Goal: Navigation & Orientation: Find specific page/section

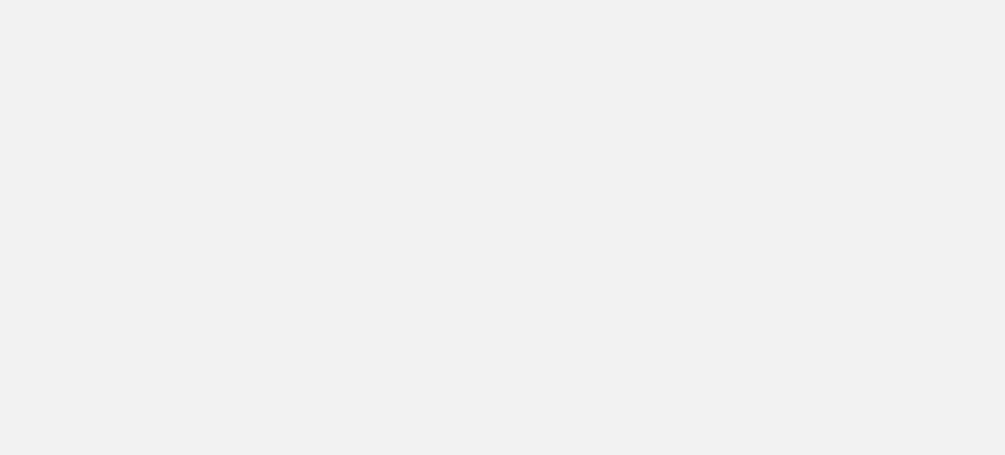
click at [753, 118] on app-root at bounding box center [502, 227] width 1005 height 455
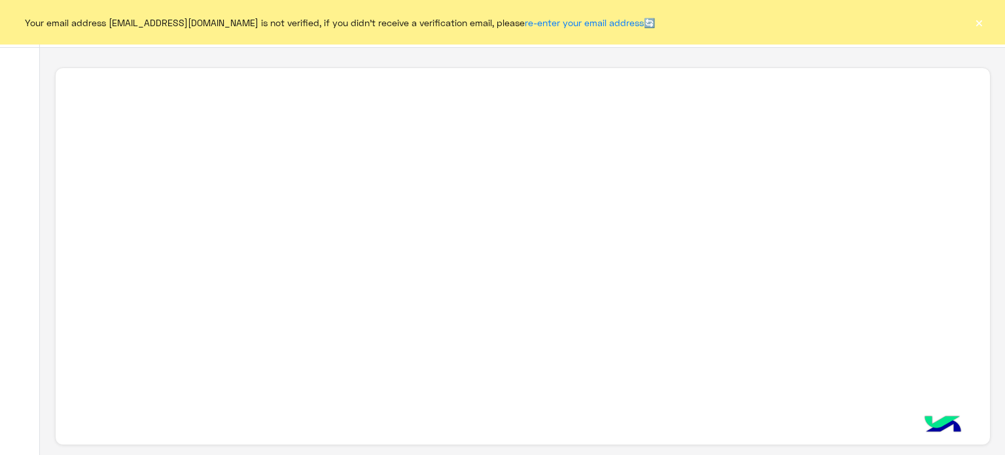
click at [877, 43] on div "Your email address [EMAIL_ADDRESS][DOMAIN_NAME] is not verified, if you didn't …" at bounding box center [502, 22] width 1005 height 45
drag, startPoint x: 877, startPoint y: 43, endPoint x: 979, endPoint y: 20, distance: 104.5
click at [979, 20] on button "×" at bounding box center [979, 22] width 13 height 13
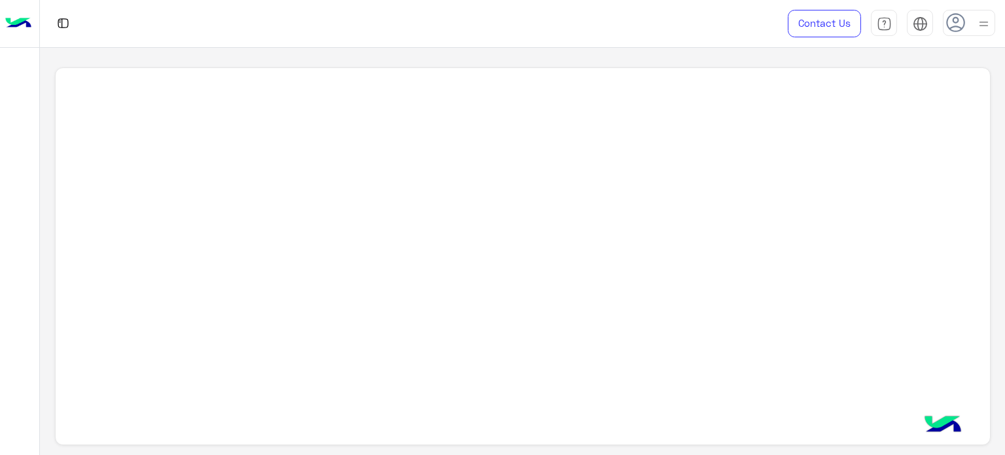
click at [948, 22] on icon at bounding box center [956, 23] width 20 height 20
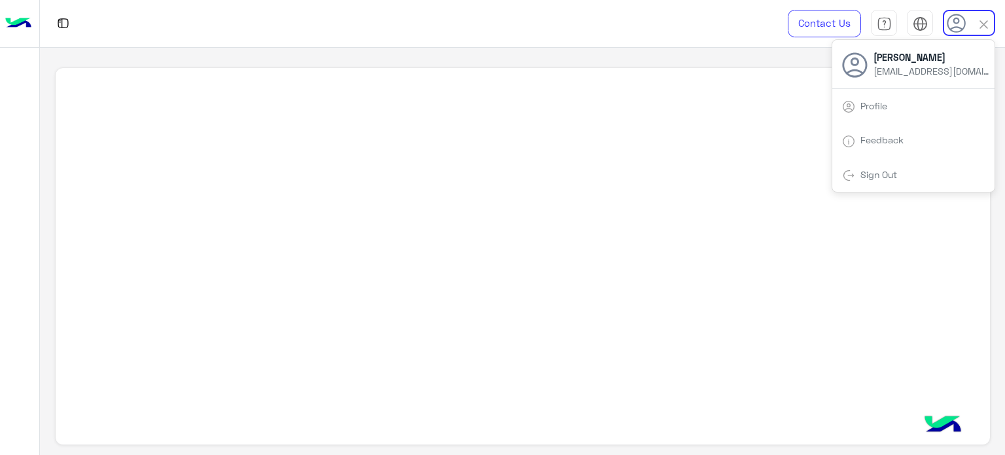
click at [598, 138] on div at bounding box center [523, 256] width 936 height 378
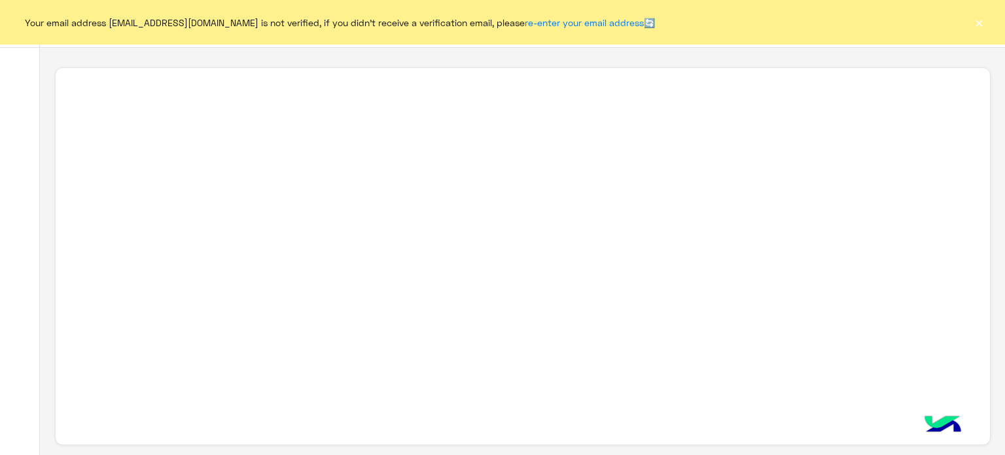
click at [982, 21] on button "×" at bounding box center [979, 22] width 13 height 13
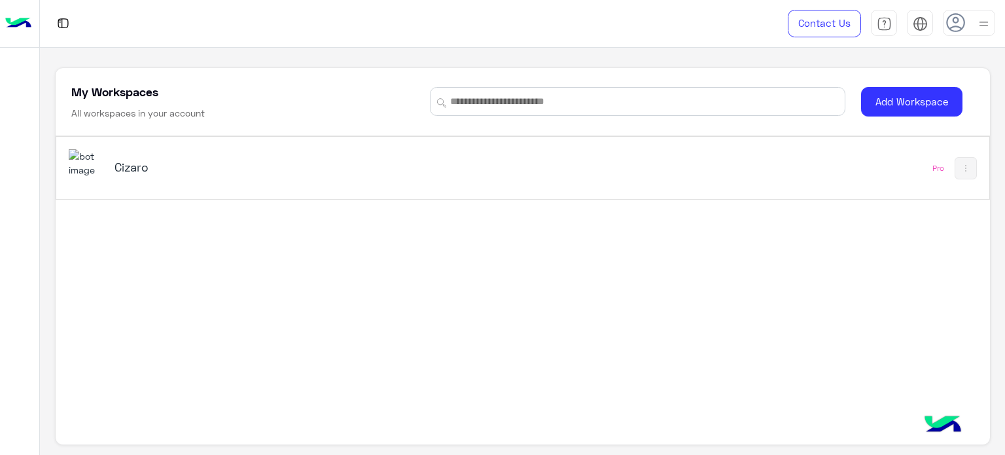
click at [225, 183] on div "Cizaro" at bounding box center [341, 168] width 545 height 38
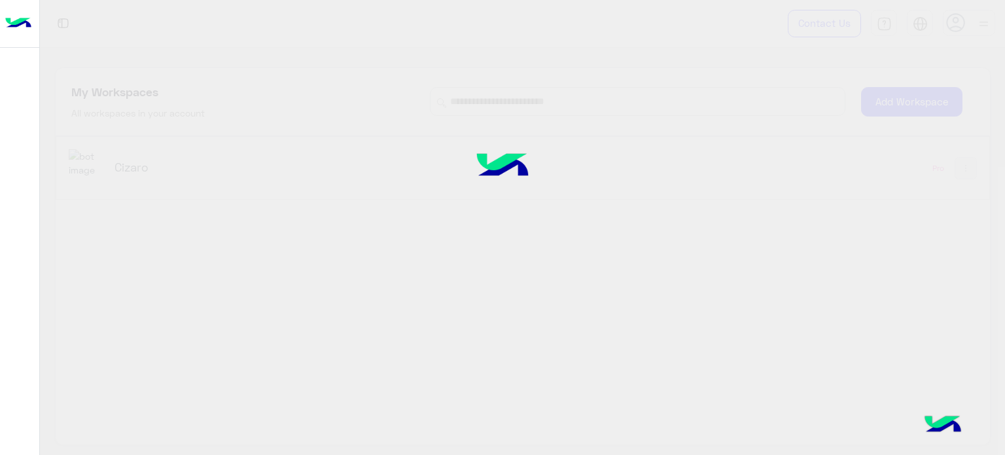
click at [140, 164] on div at bounding box center [502, 227] width 1005 height 455
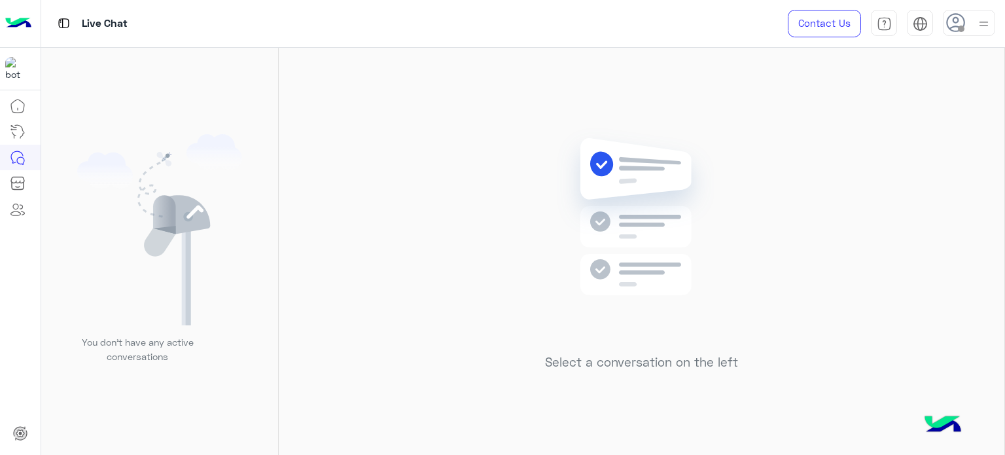
click at [956, 23] on icon at bounding box center [956, 23] width 20 height 20
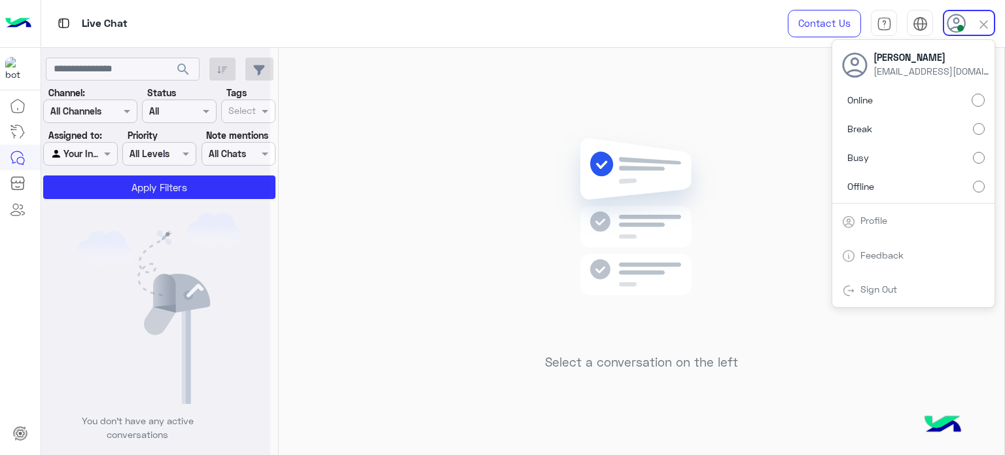
click at [981, 23] on img at bounding box center [984, 24] width 15 height 15
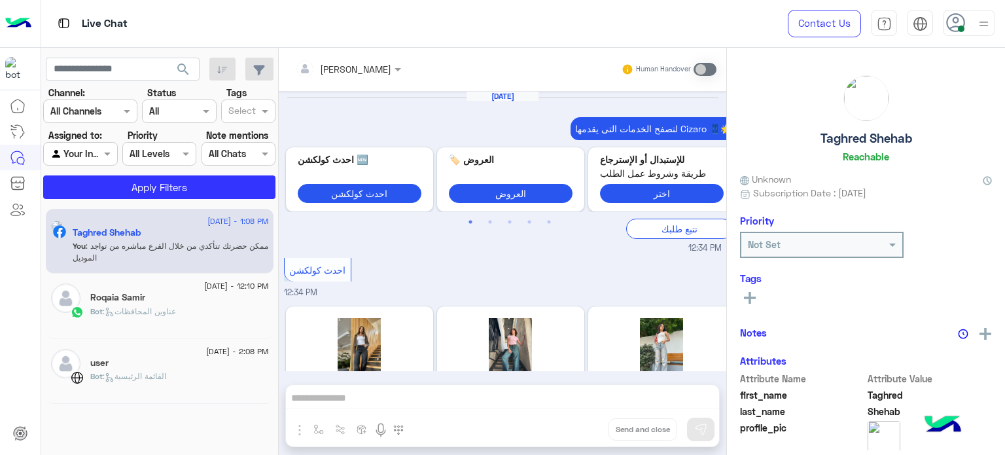
scroll to position [410, 0]
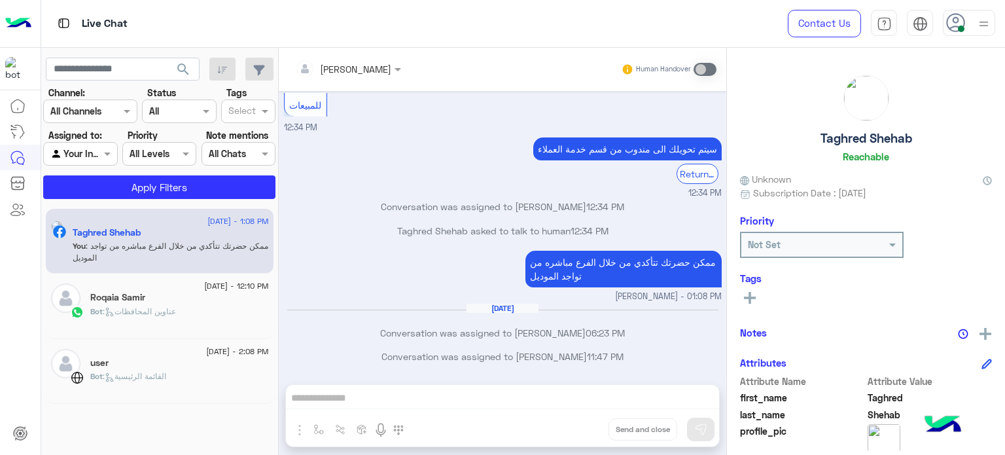
click at [728, 33] on div "Live Chat Contact Us Help Center عربي English" at bounding box center [523, 24] width 965 height 48
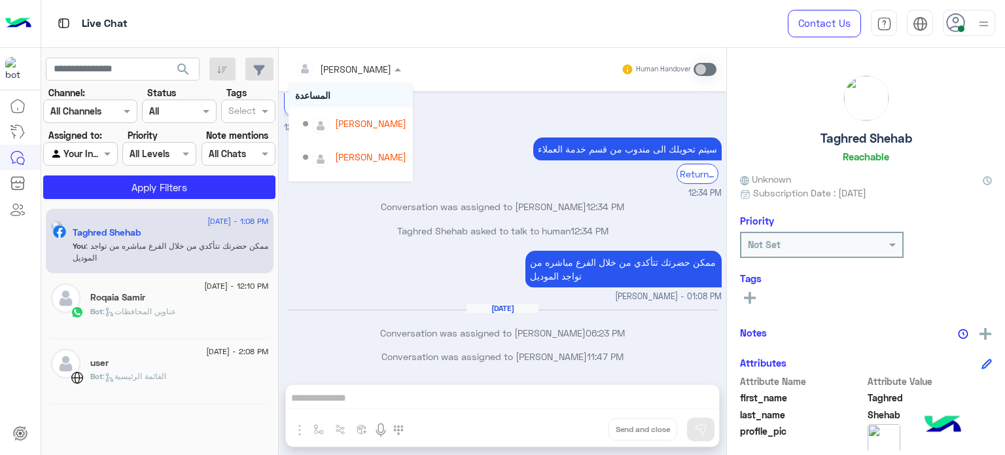
click at [391, 67] on span at bounding box center [399, 69] width 16 height 14
